Goal: Task Accomplishment & Management: Use online tool/utility

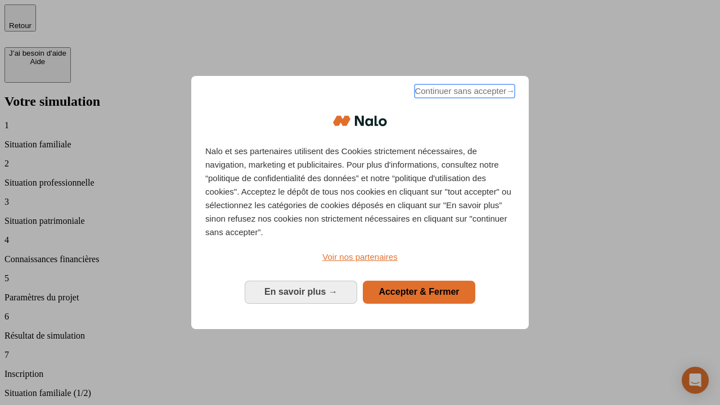
click at [464, 93] on span "Continuer sans accepter →" at bounding box center [465, 91] width 100 height 14
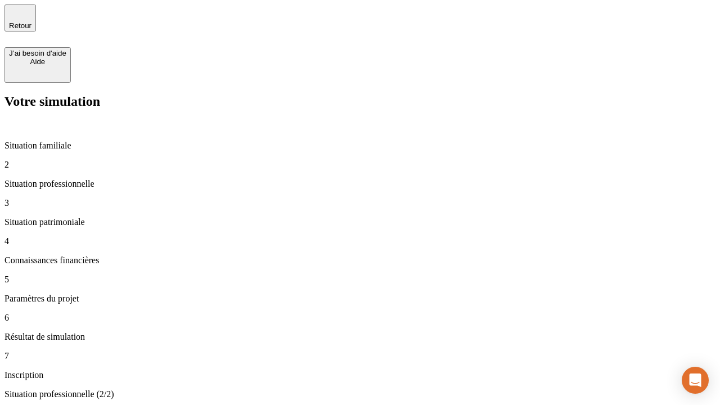
type input "30 000"
type input "0"
type input "1 000"
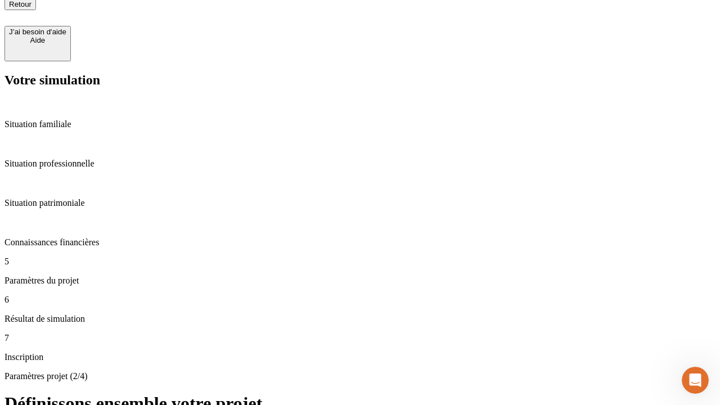
scroll to position [11, 0]
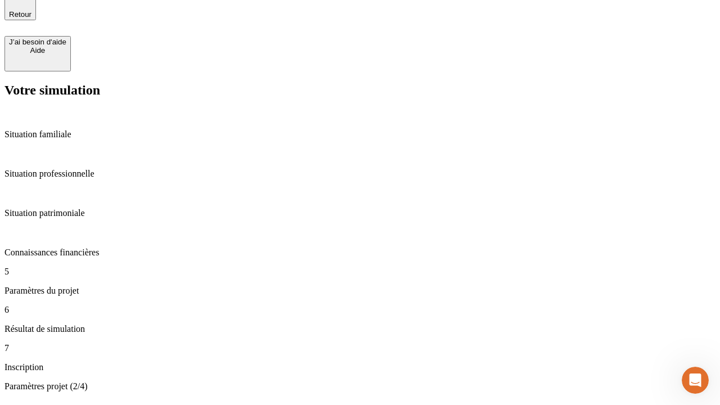
type input "40"
type input "64"
type input "200 000"
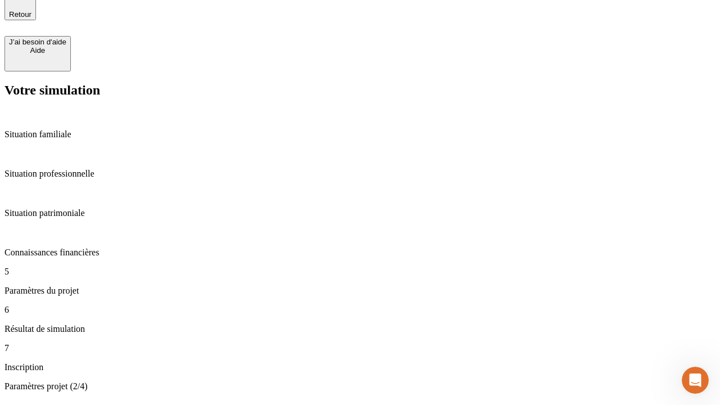
type input "640"
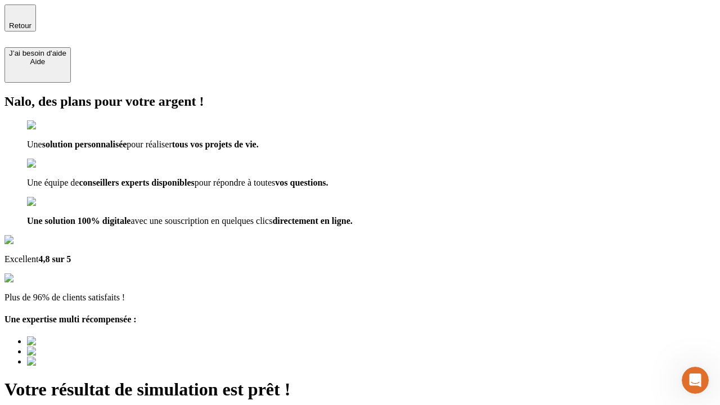
type input "[EMAIL_ADDRESS][DOMAIN_NAME]"
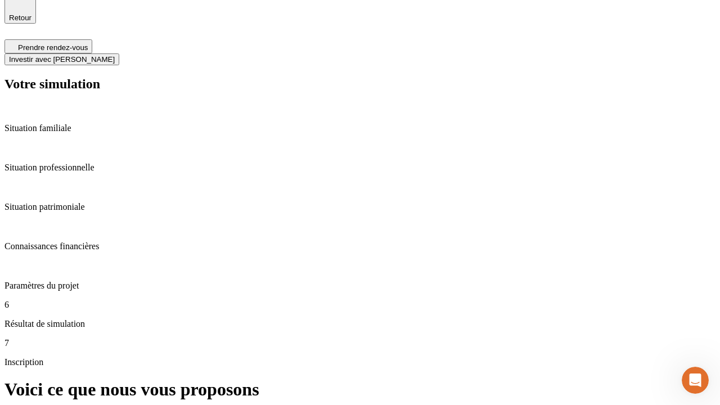
click at [115, 55] on span "Investir avec [PERSON_NAME]" at bounding box center [62, 59] width 106 height 8
